Goal: Obtain resource: Obtain resource

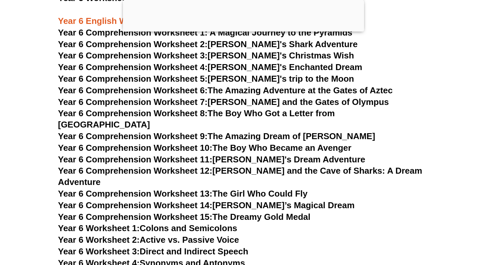
scroll to position [3561, 0]
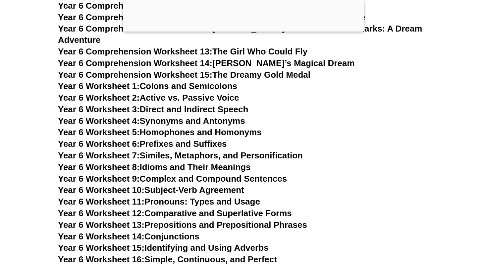
scroll to position [3704, 0]
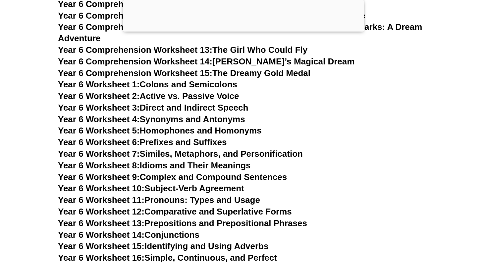
click at [274, 149] on link "Year 6 Worksheet 7: Similes, Metaphors, and Personification" at bounding box center [180, 154] width 245 height 10
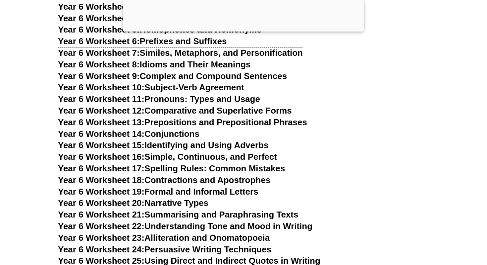
scroll to position [3807, 0]
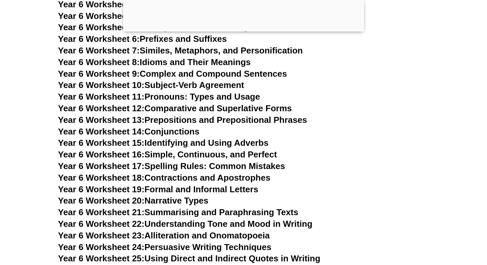
click at [258, 149] on link "Year 6 Worksheet 16: Simple, Continuous, and Perfect" at bounding box center [167, 154] width 219 height 10
click at [194, 207] on link "Year 6 Worksheet 21: Summarising and Paraphrasing Texts" at bounding box center [178, 212] width 240 height 10
click at [218, 149] on link "Year 6 Worksheet 16: Simple, Continuous, and Perfect" at bounding box center [167, 154] width 219 height 10
click at [230, 138] on link "Year 6 Worksheet 15: Identifying and Using Adverbs" at bounding box center [163, 143] width 211 height 10
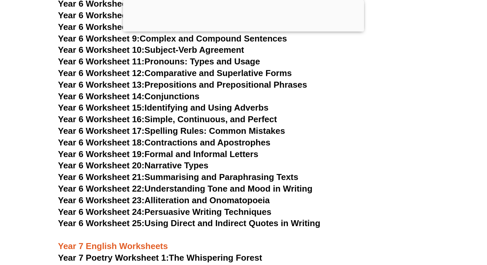
scroll to position [3844, 0]
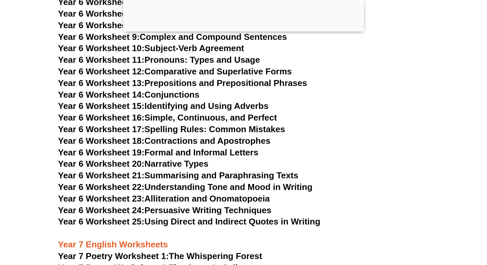
click at [211, 205] on link "Year 6 Worksheet 24: Persuasive Writing Techniques" at bounding box center [165, 210] width 214 height 10
click at [187, 90] on link "Year 6 Worksheet 14: Conjunctions" at bounding box center [129, 95] width 142 height 10
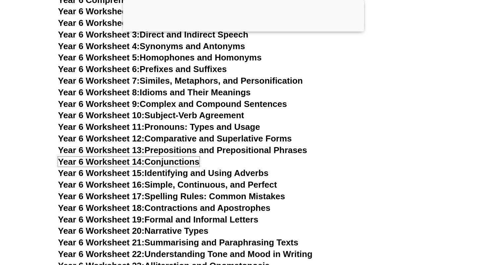
scroll to position [3773, 0]
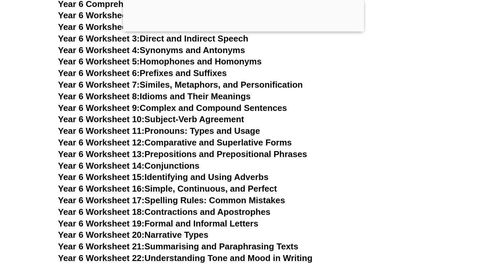
click at [236, 149] on link "Year 6 Worksheet 13: Prepositions and Prepositional Phrases" at bounding box center [182, 154] width 249 height 10
click at [225, 114] on link "Year 6 Worksheet 10: Subject-Verb Agreement" at bounding box center [151, 119] width 186 height 10
click at [263, 103] on link "Year 6 Worksheet 9: Complex and Compound Sentences" at bounding box center [172, 108] width 229 height 10
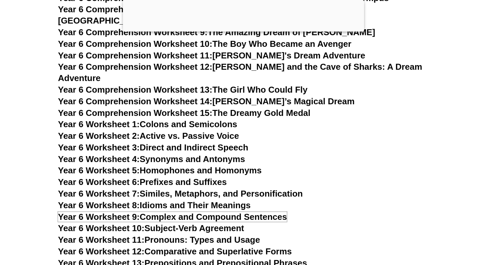
scroll to position [3634, 0]
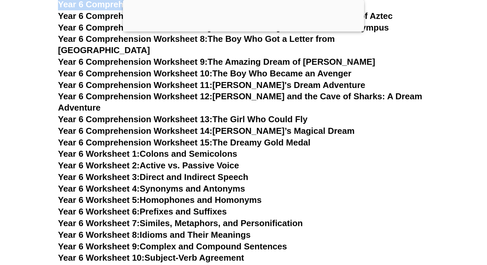
click at [235, 137] on link "Year 6 Comprehension Worksheet 15: The Dreamy Gold Medal" at bounding box center [184, 142] width 253 height 10
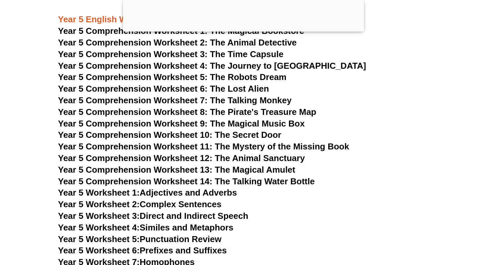
scroll to position [3081, 0]
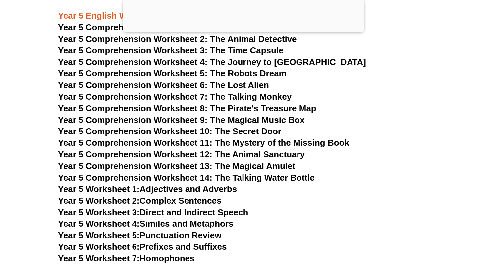
click at [245, 175] on span "Year 5 Comprehension Worksheet 14: The Talking Water Bottle" at bounding box center [186, 177] width 257 height 10
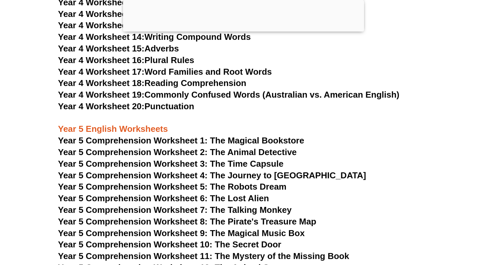
scroll to position [2954, 0]
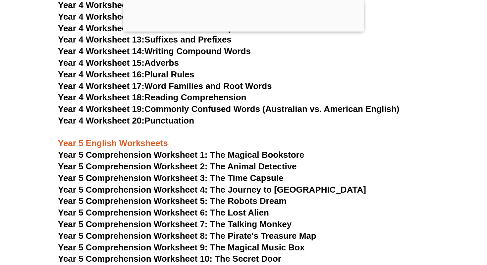
click at [222, 98] on link "Year 4 Worksheet 18: Reading Comprehension" at bounding box center [152, 97] width 188 height 10
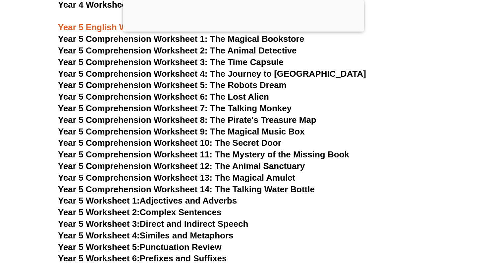
scroll to position [3069, 0]
click at [253, 98] on span "Year 5 Comprehension Worksheet 6: The Lost Alien" at bounding box center [163, 97] width 211 height 10
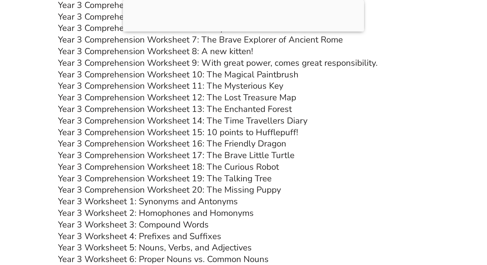
scroll to position [2130, 0]
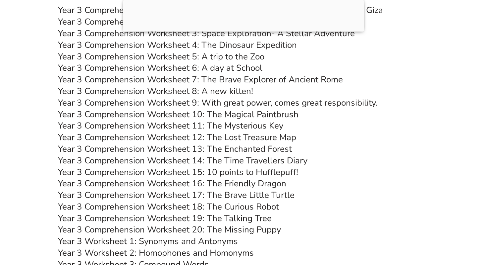
click at [244, 146] on link "Year 3 Comprehension Worksheet 13: The Enchanted Forest" at bounding box center [175, 149] width 234 height 12
